Goal: Transaction & Acquisition: Book appointment/travel/reservation

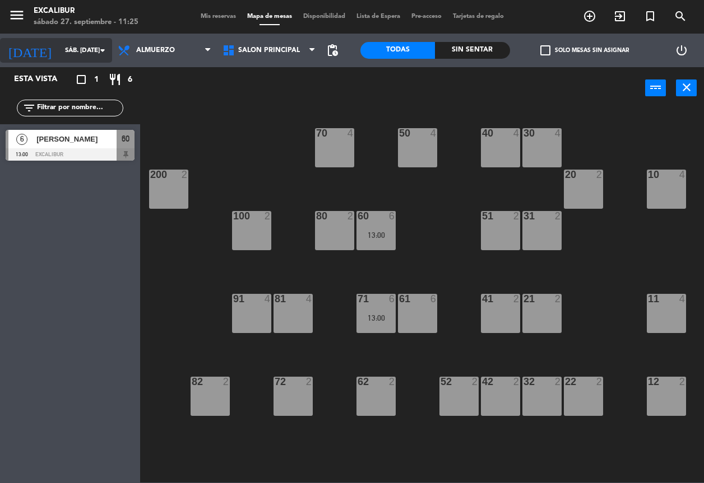
click at [59, 52] on input "sáb. [DATE]" at bounding box center [102, 50] width 87 height 19
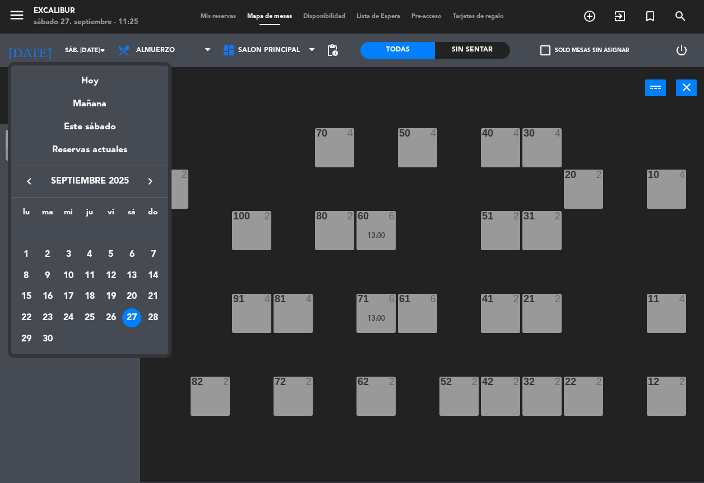
click at [156, 318] on div "28" at bounding box center [152, 318] width 19 height 19
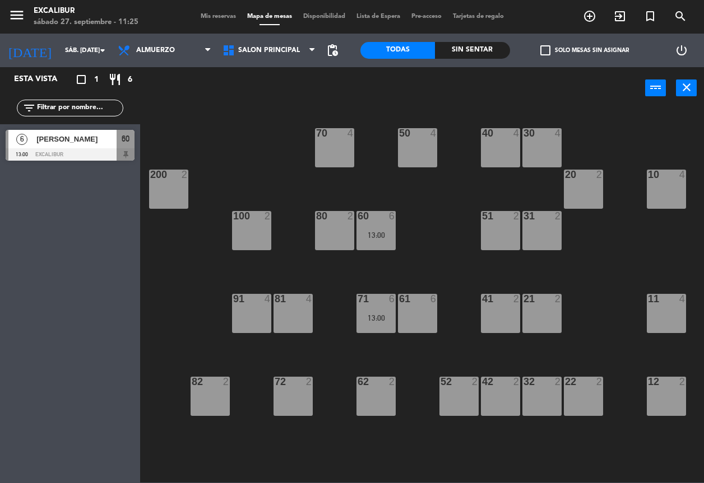
type input "dom. [DATE]"
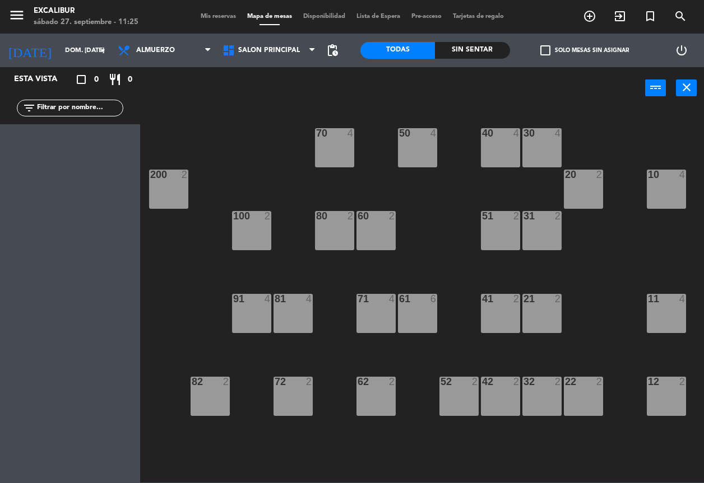
click at [217, 347] on div "70 4 50 4 40 4 30 4 20 2 10 4 200 2 60 2 51 2 31 2 80 2 100 2 81 4 71 4 61 6 41…" at bounding box center [425, 296] width 556 height 374
click at [469, 390] on div "52 2" at bounding box center [458, 396] width 39 height 39
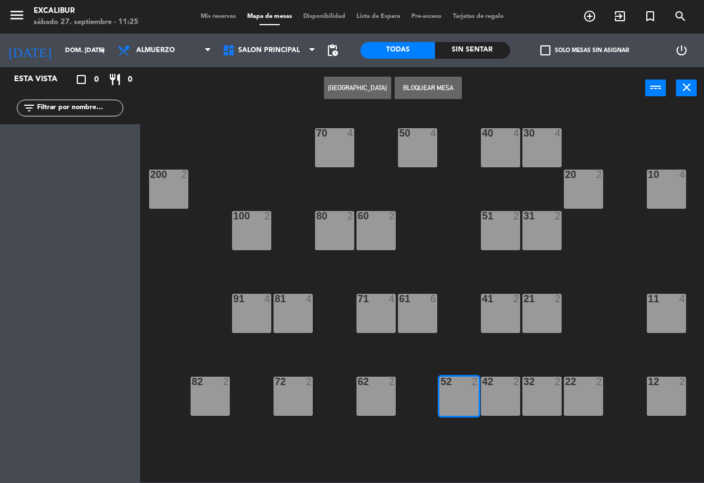
click at [341, 90] on button "[GEOGRAPHIC_DATA]" at bounding box center [357, 88] width 67 height 22
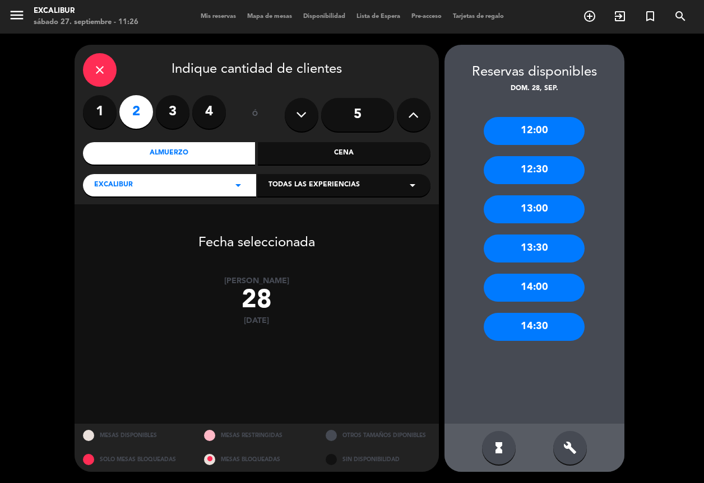
click at [105, 113] on label "1" at bounding box center [100, 112] width 34 height 34
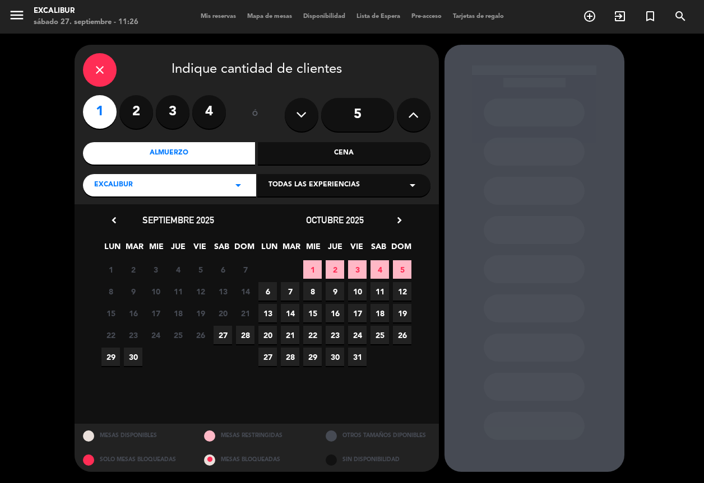
click at [244, 336] on span "28" at bounding box center [245, 335] width 18 height 18
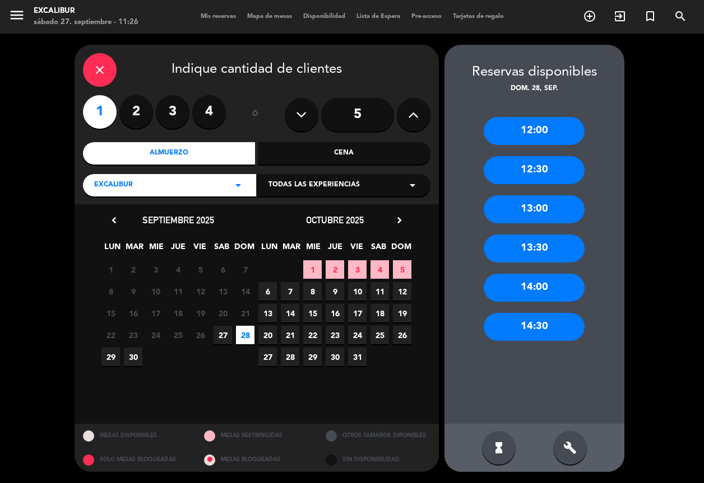
click at [524, 138] on div "12:00" at bounding box center [533, 131] width 101 height 28
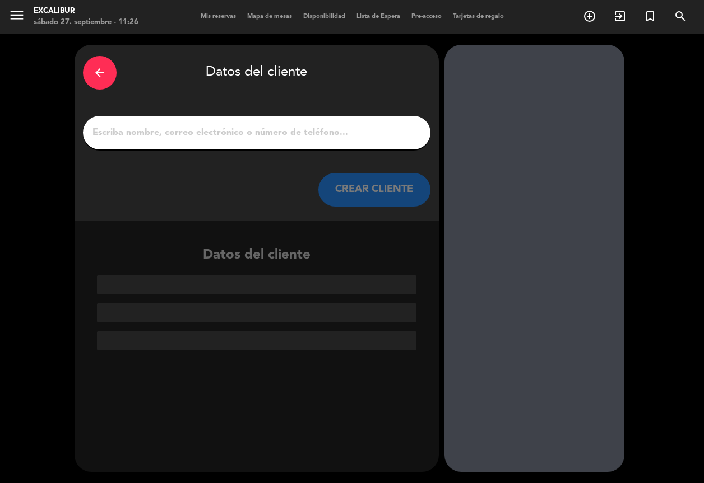
click at [260, 127] on input "1" at bounding box center [256, 133] width 331 height 16
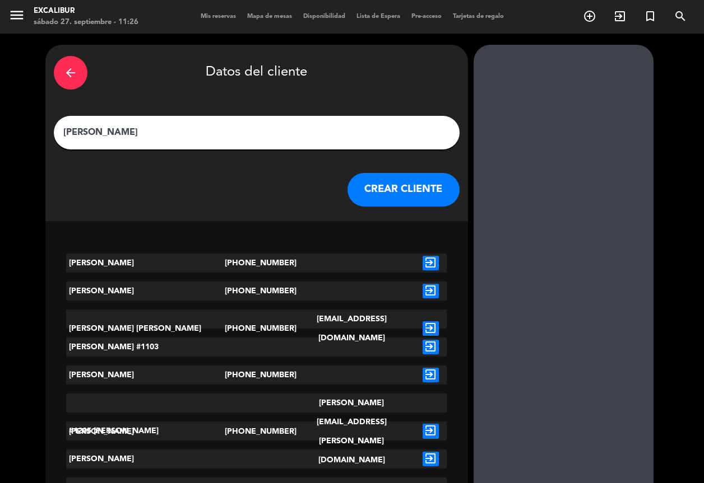
type input "[PERSON_NAME]"
click at [396, 196] on button "CREAR CLIENTE" at bounding box center [403, 190] width 112 height 34
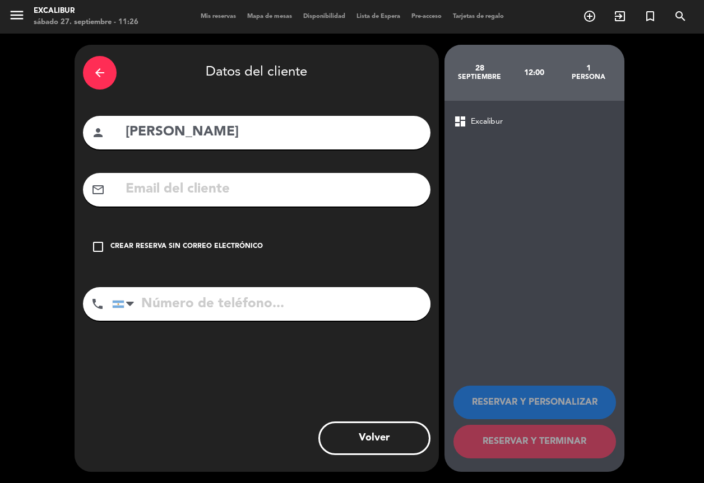
click at [179, 247] on div "Crear reserva sin correo electrónico" at bounding box center [186, 246] width 152 height 11
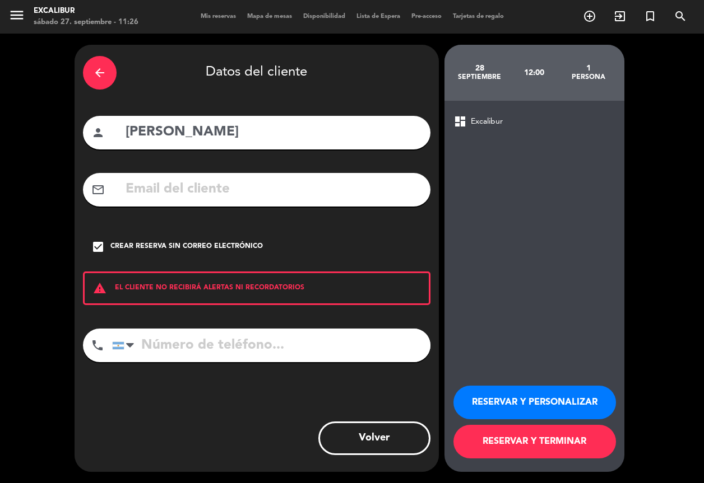
click at [488, 443] on button "RESERVAR Y TERMINAR" at bounding box center [534, 442] width 162 height 34
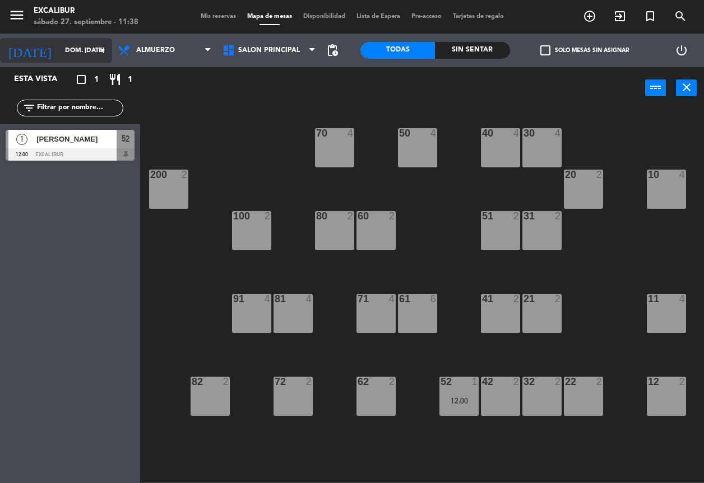
click at [103, 42] on input "dom. [DATE]" at bounding box center [102, 50] width 87 height 19
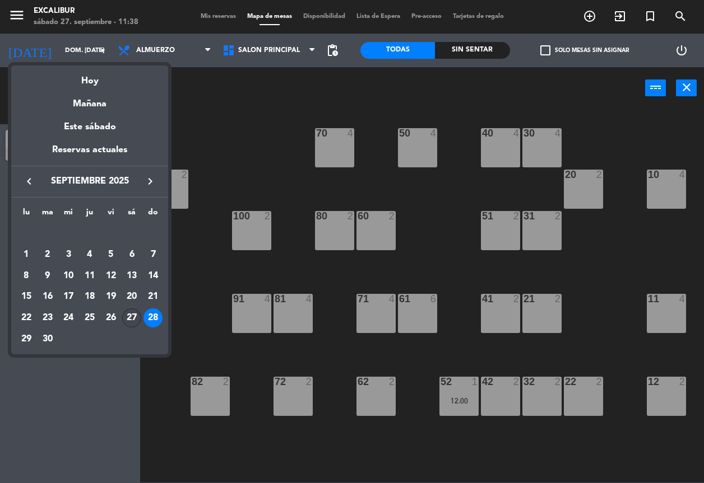
click at [131, 320] on div "27" at bounding box center [131, 318] width 19 height 19
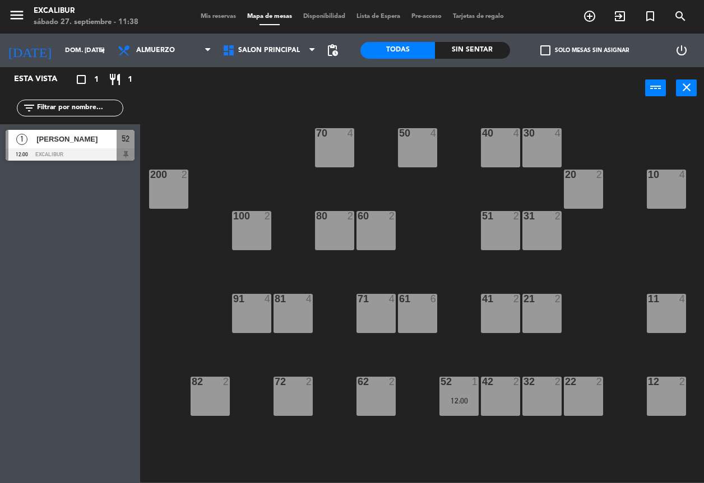
type input "sáb. [DATE]"
click at [89, 141] on span "[PERSON_NAME]" at bounding box center [76, 139] width 80 height 12
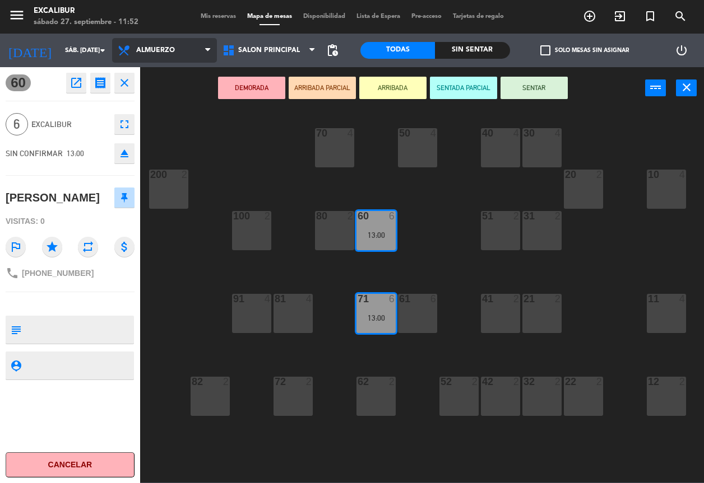
drag, startPoint x: 133, startPoint y: 52, endPoint x: 138, endPoint y: 56, distance: 6.4
click at [134, 52] on span "Almuerzo" at bounding box center [164, 50] width 105 height 25
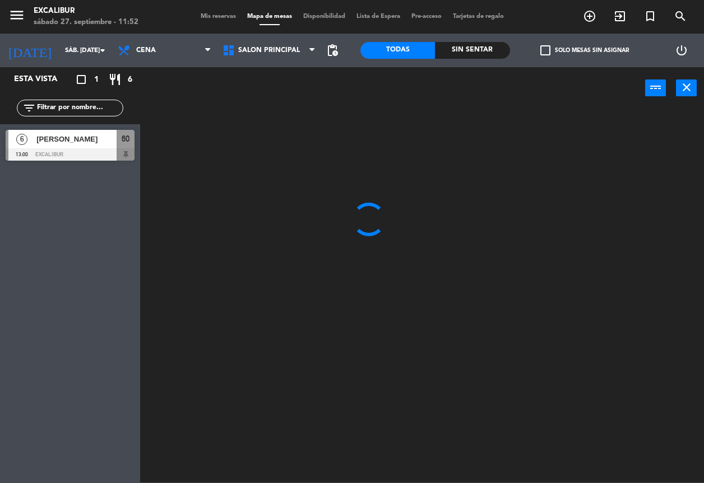
click at [146, 101] on ng-component "menu Excalibur sábado 27. septiembre - 11:52 Mis reservas Mapa de mesas Disponi…" at bounding box center [352, 241] width 704 height 483
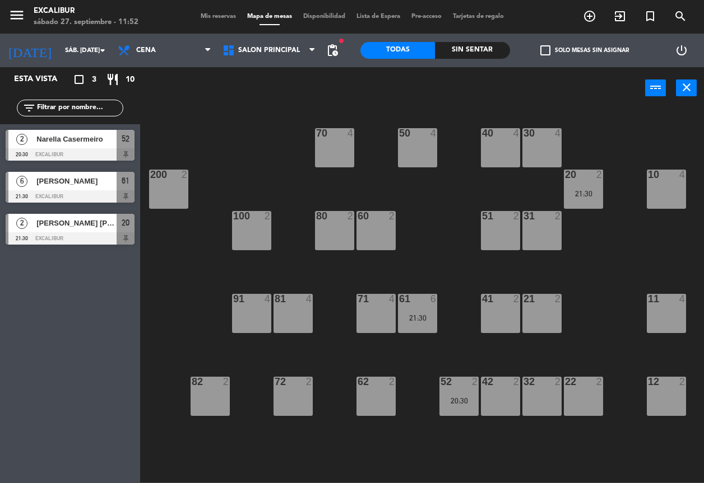
click at [369, 314] on div "71 4" at bounding box center [375, 313] width 39 height 39
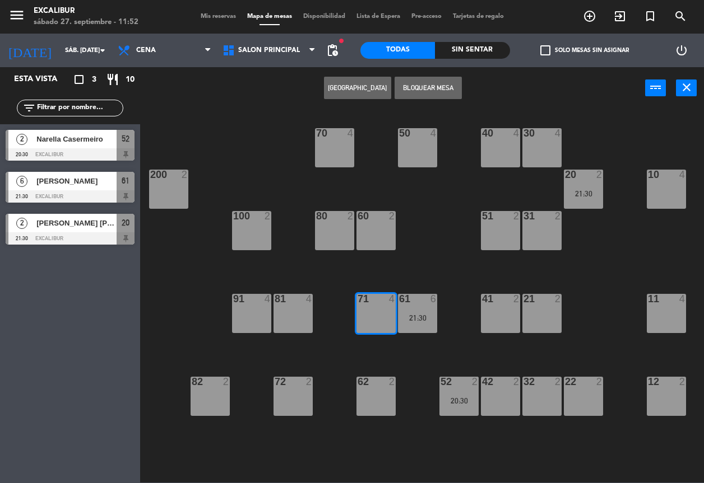
click at [361, 92] on button "[GEOGRAPHIC_DATA]" at bounding box center [357, 88] width 67 height 22
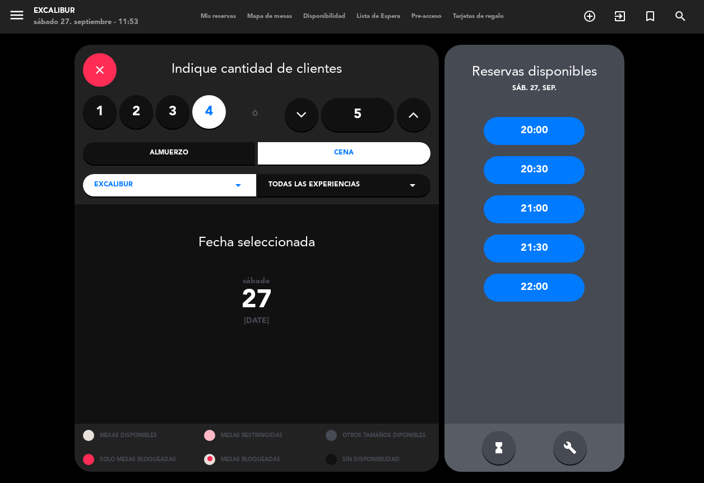
click at [339, 154] on div "Cena" at bounding box center [344, 153] width 173 height 22
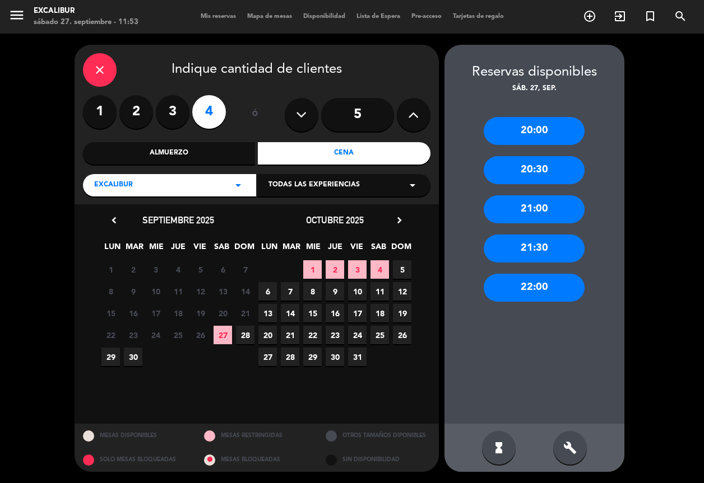
click at [538, 211] on div "21:00" at bounding box center [533, 210] width 101 height 28
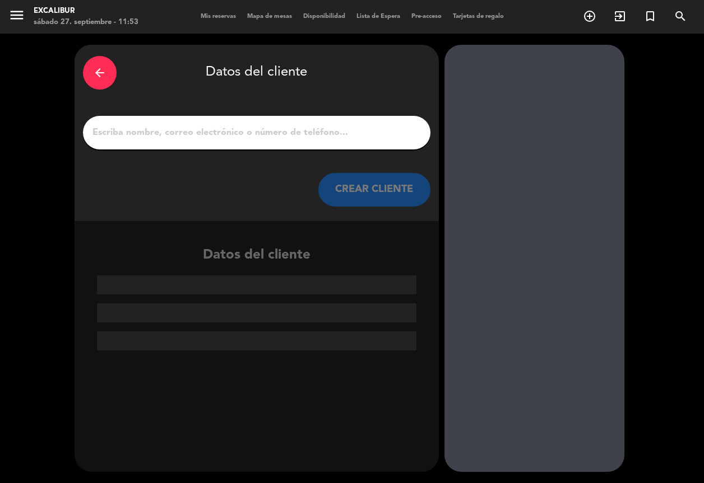
click at [159, 127] on input "1" at bounding box center [256, 133] width 331 height 16
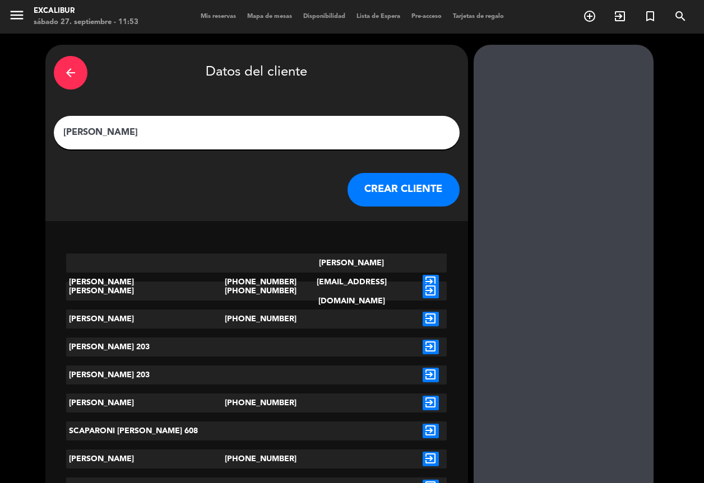
type input "[PERSON_NAME]"
click at [361, 193] on button "CREAR CLIENTE" at bounding box center [403, 190] width 112 height 34
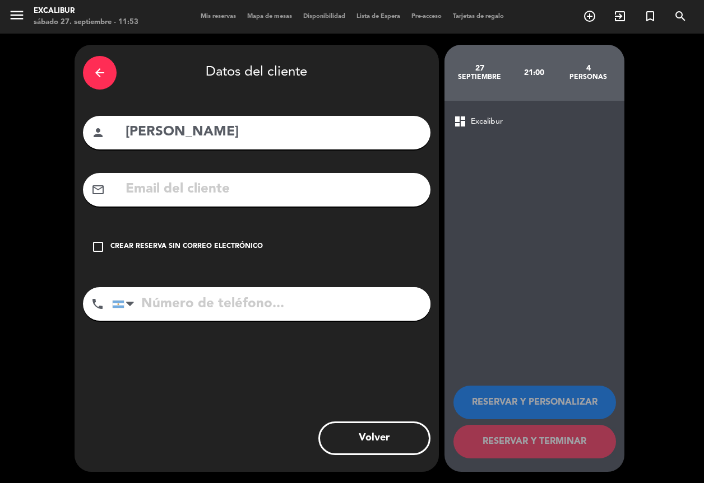
click at [150, 250] on div "Crear reserva sin correo electrónico" at bounding box center [186, 246] width 152 height 11
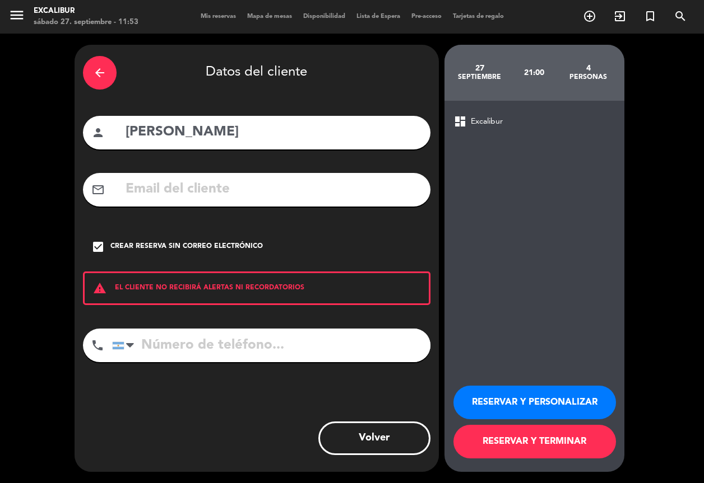
click at [188, 354] on input "tel" at bounding box center [271, 346] width 318 height 34
type input "3415098873"
click at [531, 401] on button "RESERVAR Y PERSONALIZAR" at bounding box center [534, 403] width 162 height 34
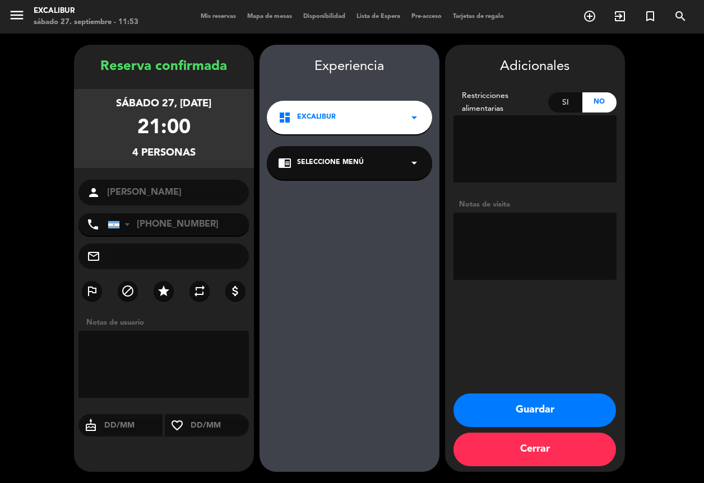
drag, startPoint x: 495, startPoint y: 389, endPoint x: 495, endPoint y: 397, distance: 7.3
click at [495, 390] on div "Adicionales Restricciones alimentarias Si No Notas de visita Guardar Cerrar" at bounding box center [535, 258] width 180 height 427
click at [500, 406] on button "Guardar" at bounding box center [534, 411] width 162 height 34
